Goal: Task Accomplishment & Management: Manage account settings

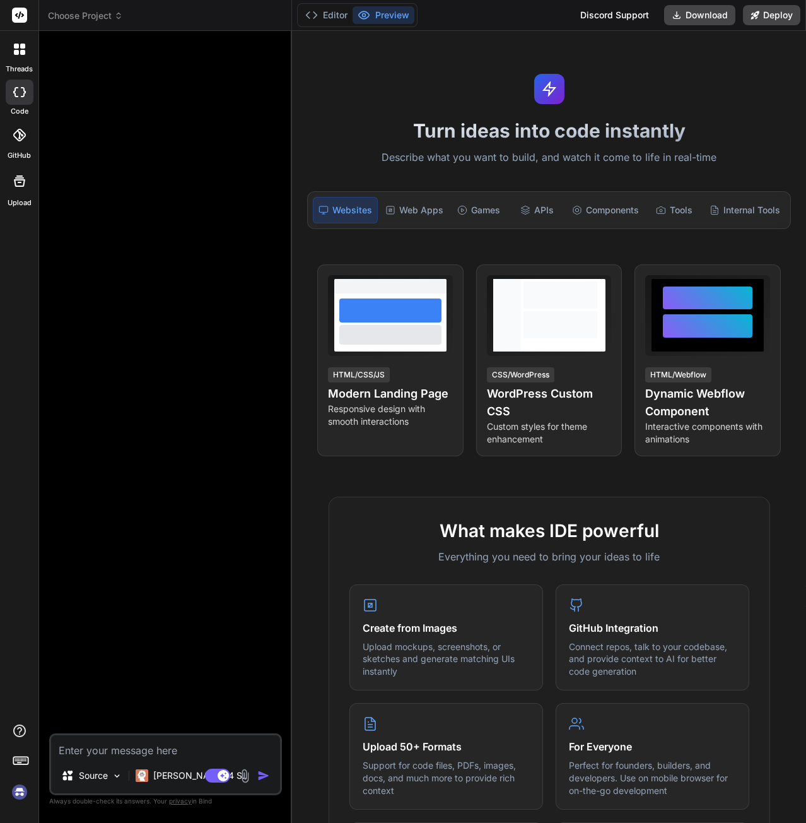
click at [23, 791] on img at bounding box center [19, 791] width 21 height 21
type textarea "x"
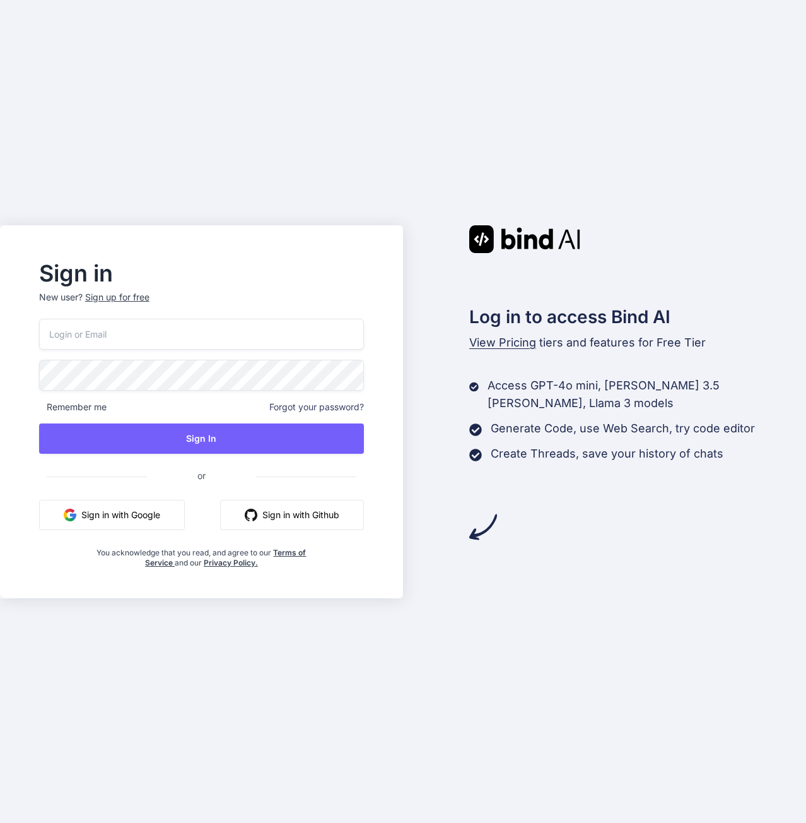
click at [150, 346] on input "email" at bounding box center [201, 334] width 325 height 31
type input "[EMAIL_ADDRESS][DOMAIN_NAME]"
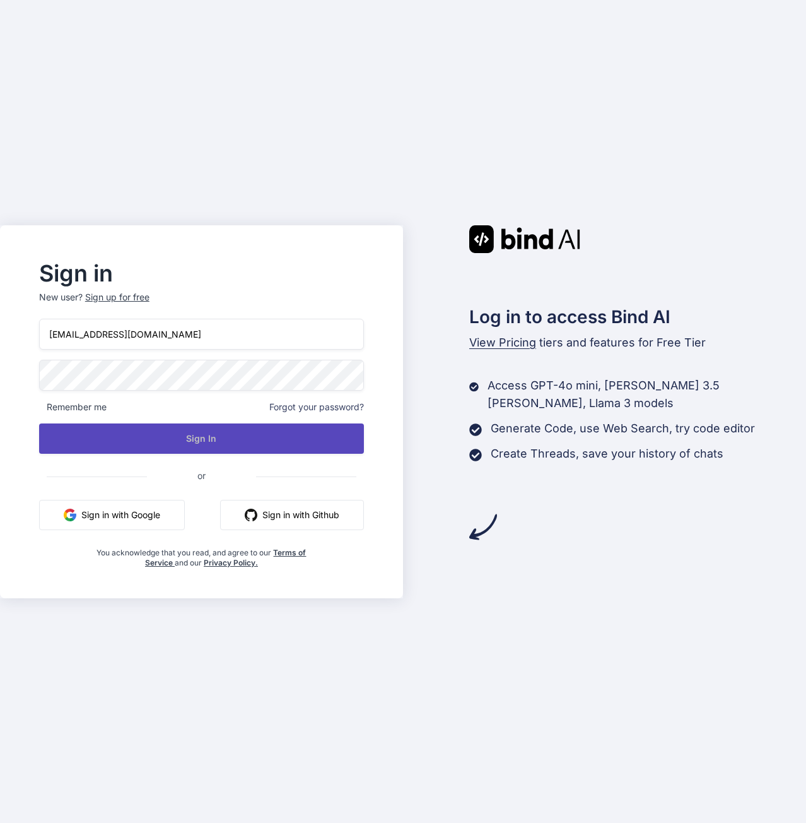
click at [304, 444] on button "Sign In" at bounding box center [201, 438] width 325 height 30
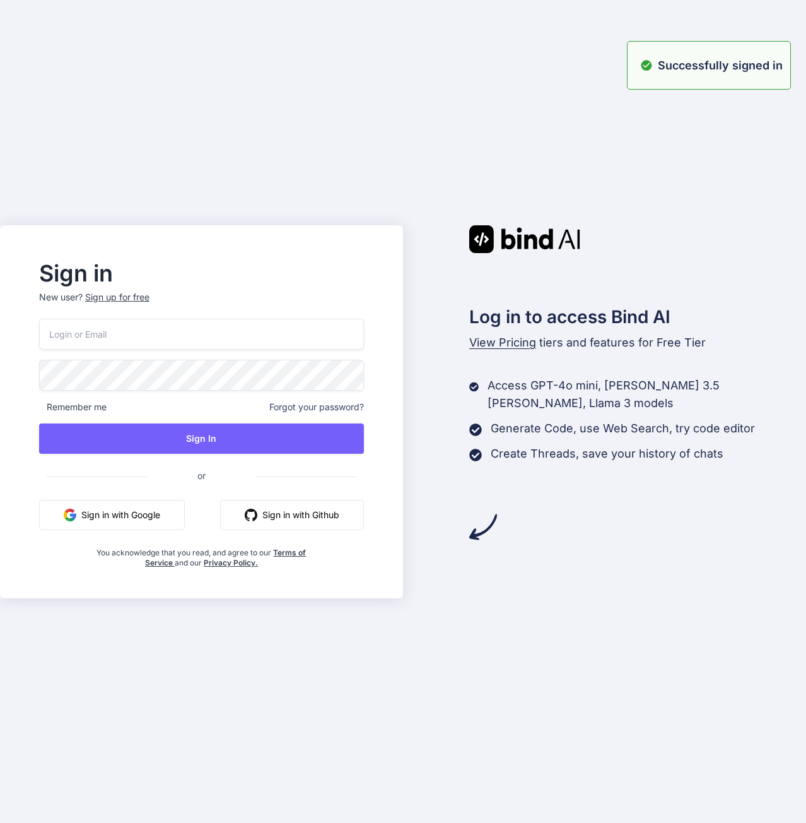
click at [334, 89] on div "Sign in New user? Sign up for free Remember me Forgot your password? Sign In or…" at bounding box center [403, 411] width 806 height 823
click at [148, 343] on input "email" at bounding box center [201, 334] width 325 height 31
type input "[EMAIL_ADDRESS][DOMAIN_NAME]"
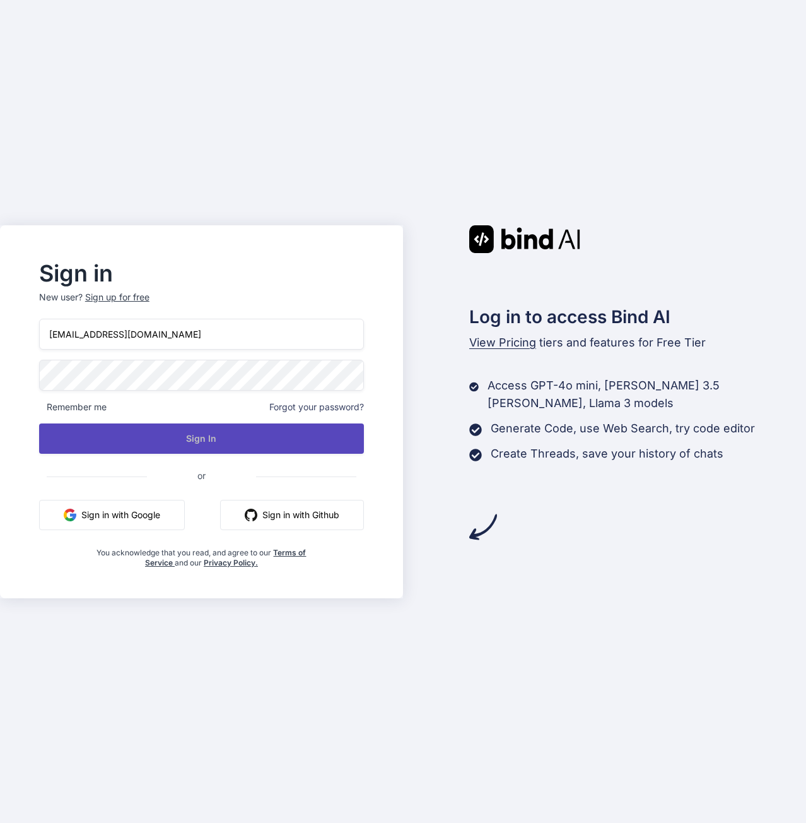
click at [199, 435] on button "Sign In" at bounding box center [201, 438] width 325 height 30
click at [150, 447] on button "Sign In" at bounding box center [201, 438] width 325 height 30
